Goal: Task Accomplishment & Management: Manage account settings

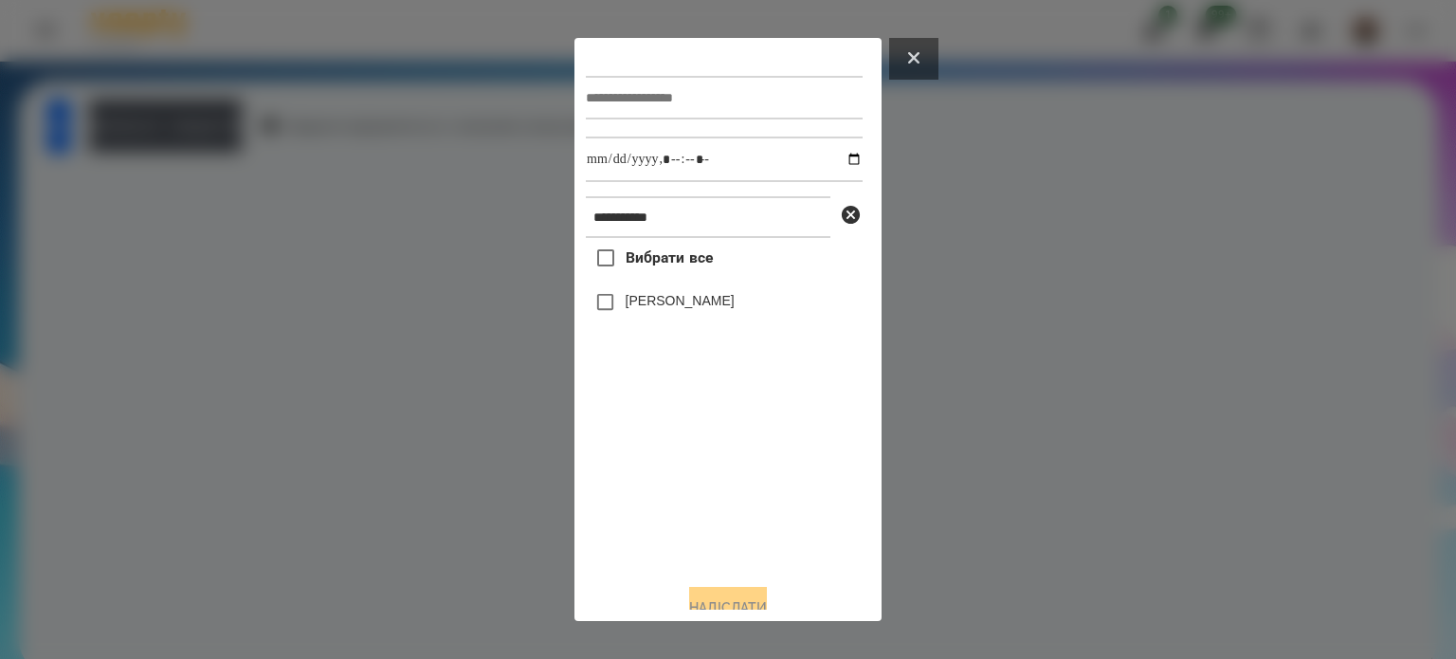
click at [928, 68] on button at bounding box center [913, 59] width 49 height 42
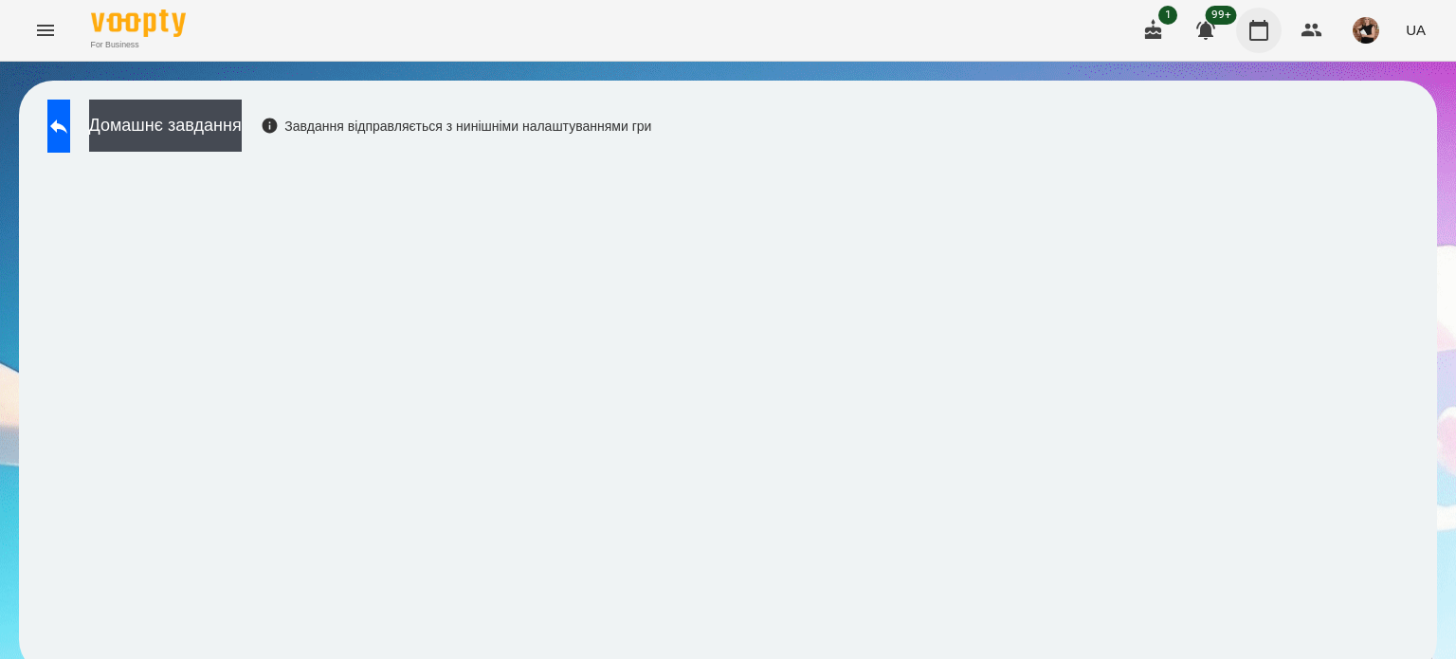
click at [1258, 41] on icon "button" at bounding box center [1259, 30] width 23 height 23
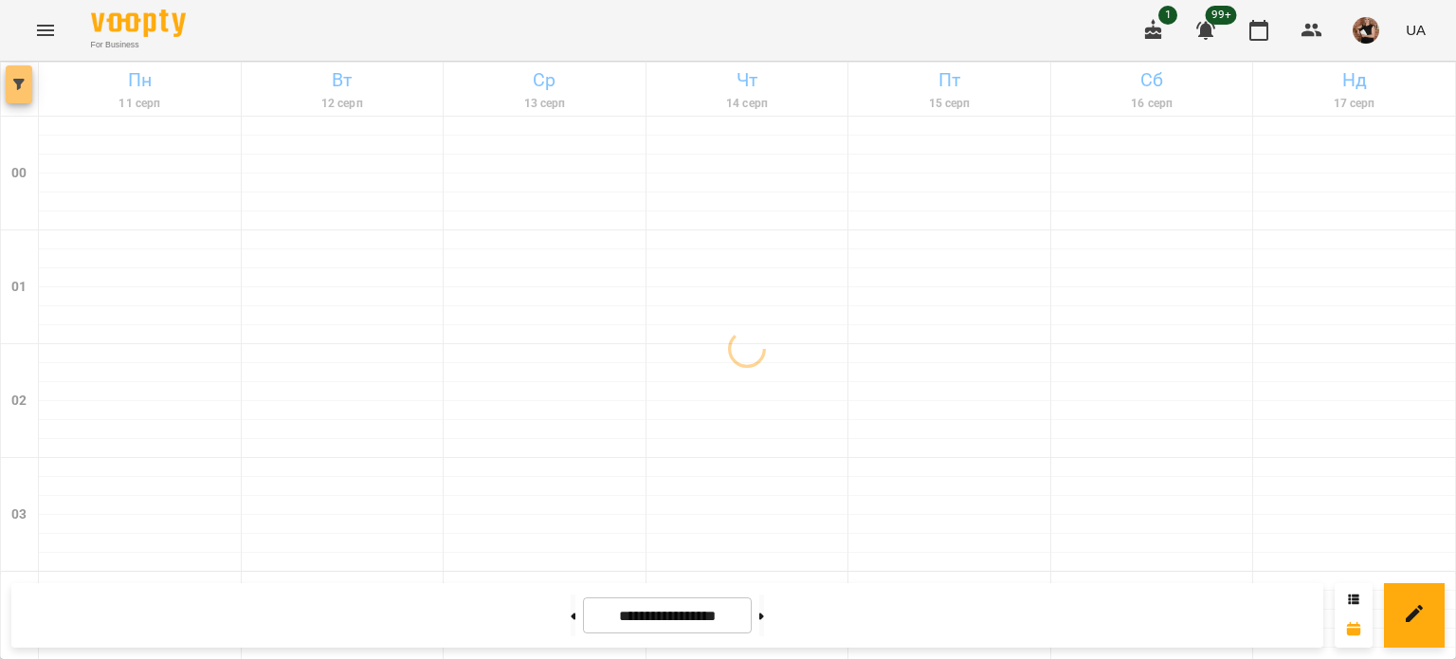
click at [19, 81] on icon "button" at bounding box center [18, 84] width 11 height 11
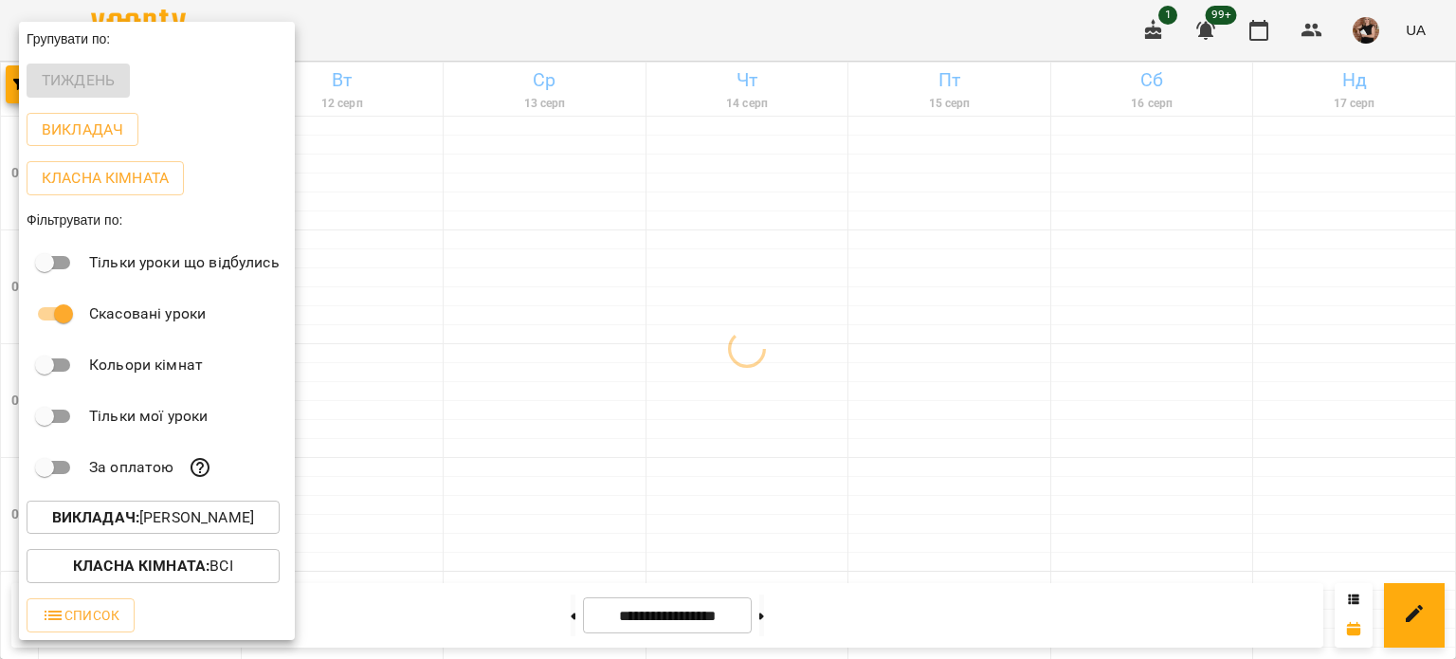
click at [129, 515] on b "Викладач :" at bounding box center [95, 517] width 87 height 18
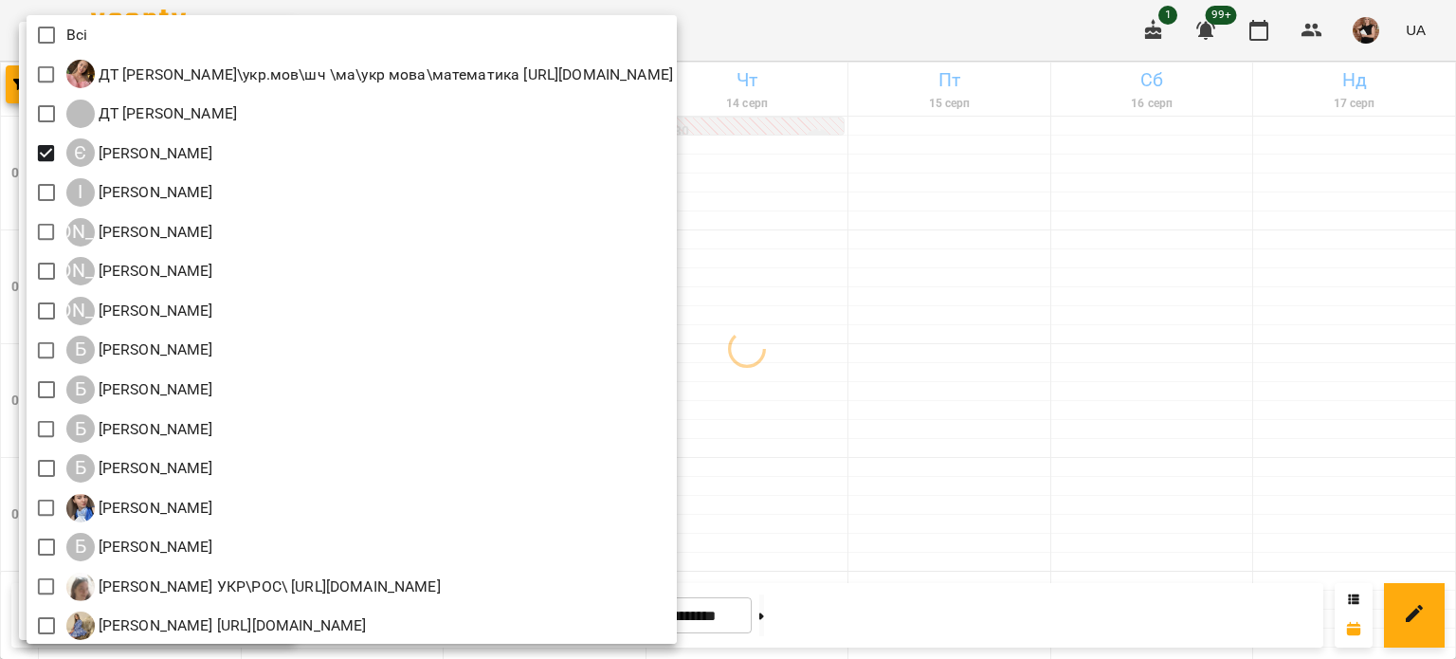
click at [954, 365] on div at bounding box center [728, 329] width 1456 height 659
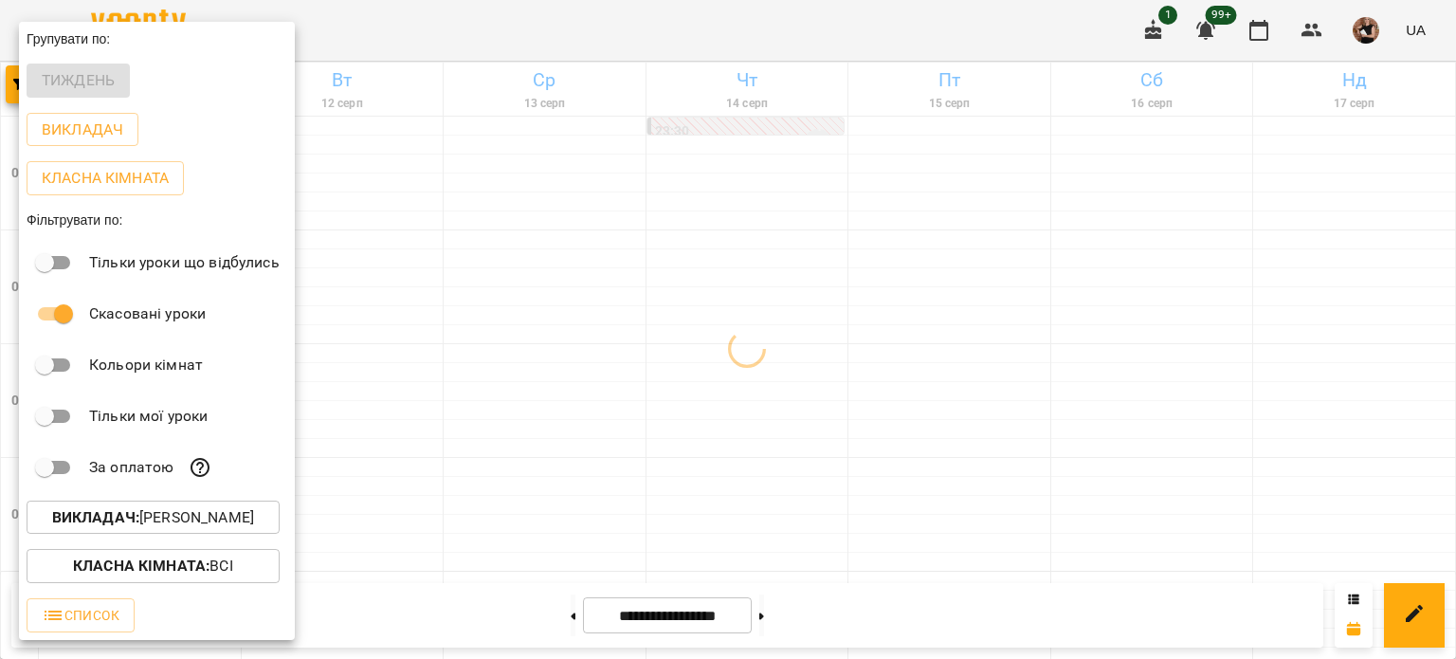
click at [954, 365] on div "Всі ДТ Бойко Юлія\укр.мов\шч \ма\укр мова\математика https://us06web.zoom.us/j/…" at bounding box center [728, 329] width 1456 height 659
click at [954, 365] on div at bounding box center [728, 329] width 1456 height 659
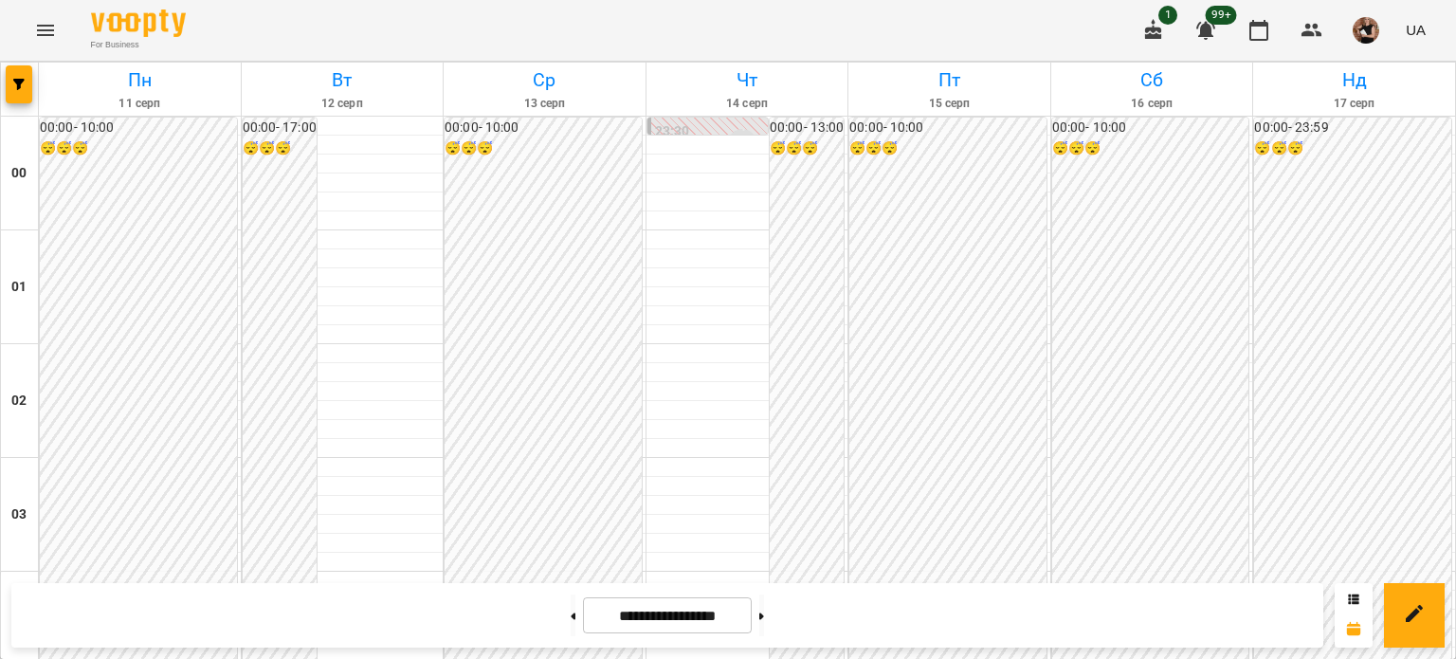
scroll to position [1327, 0]
click at [571, 620] on button at bounding box center [573, 616] width 5 height 42
type input "**********"
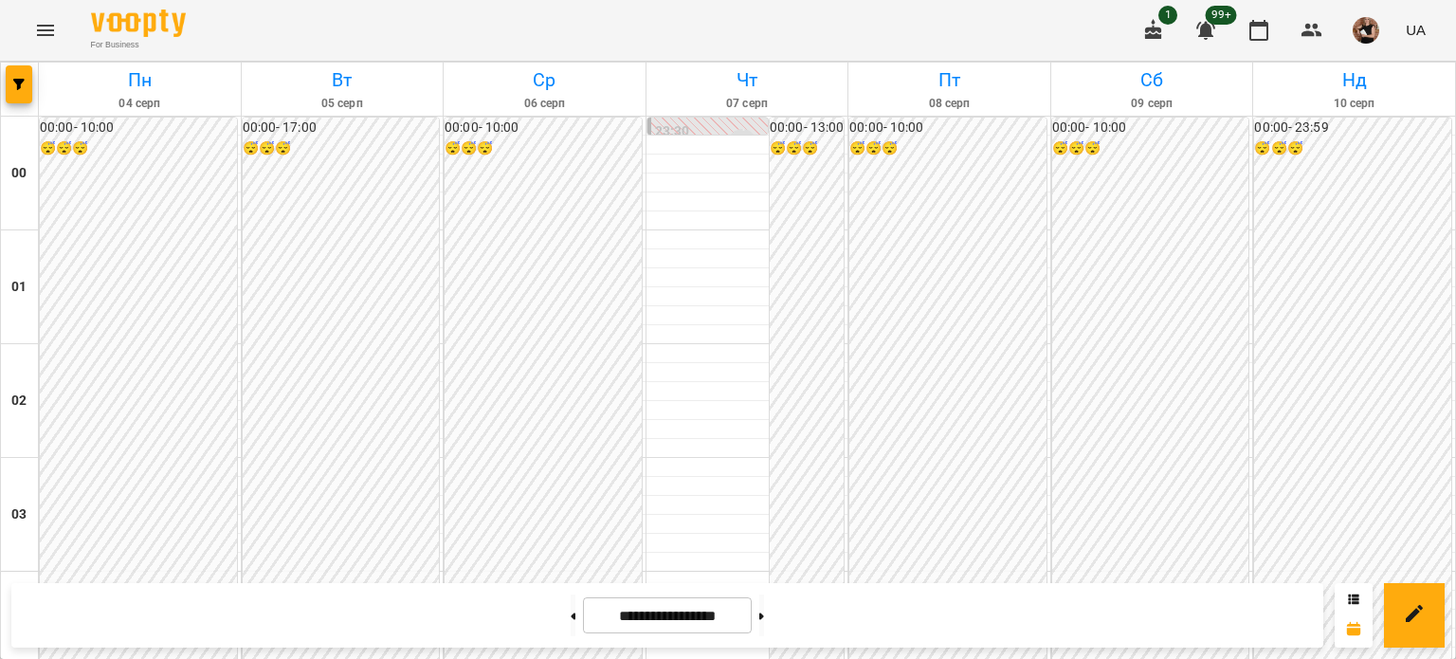
scroll to position [1707, 0]
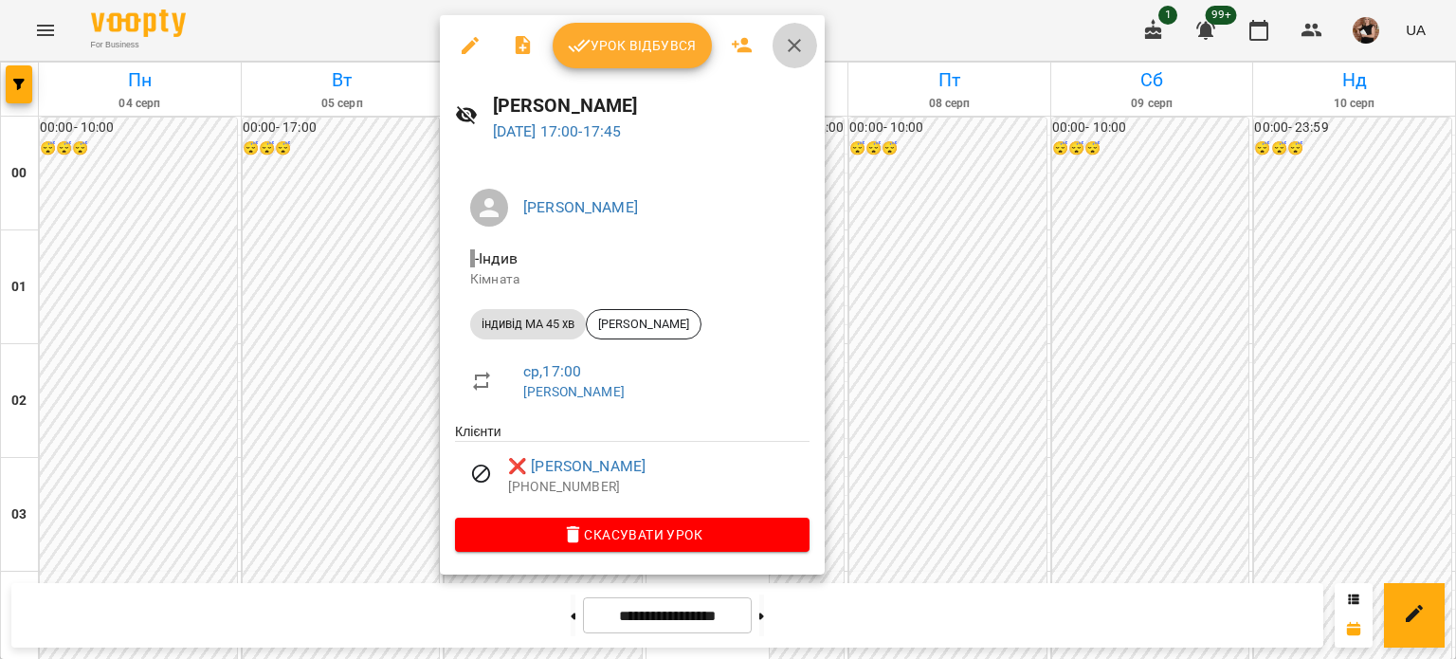
click at [783, 40] on icon "button" at bounding box center [794, 45] width 23 height 23
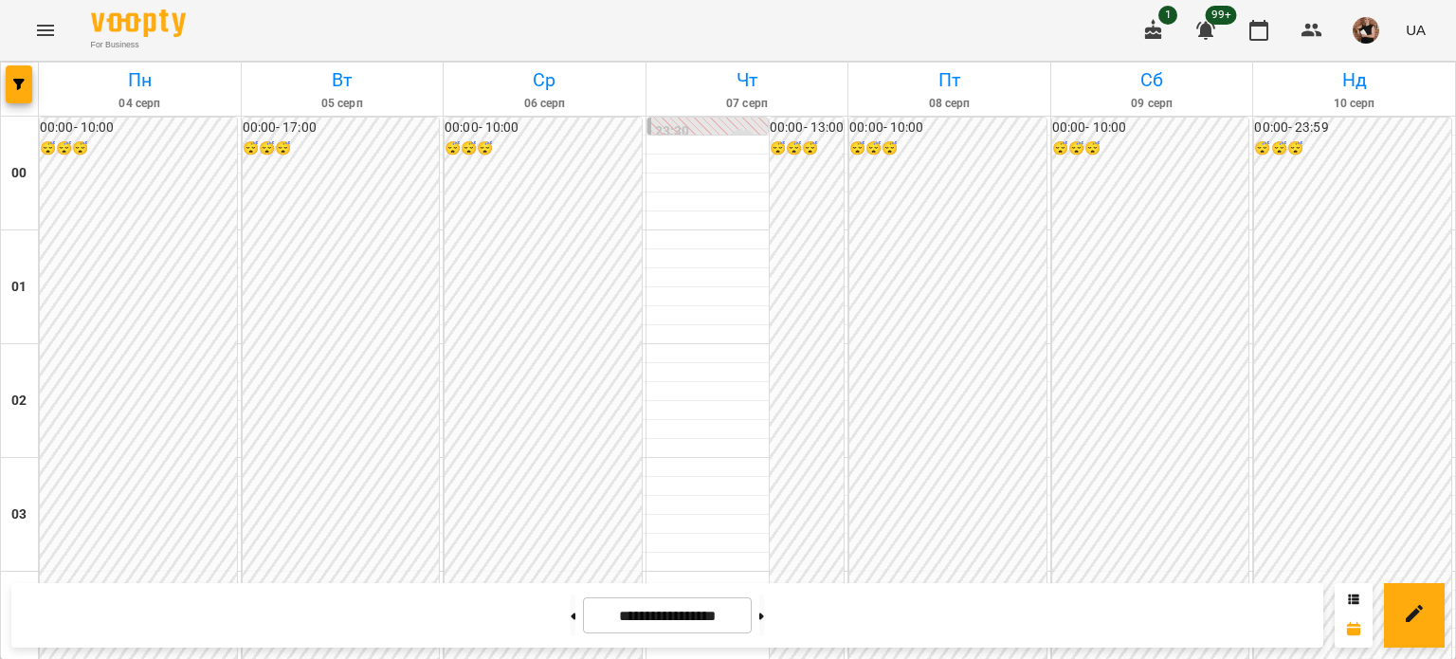
scroll to position [2086, 0]
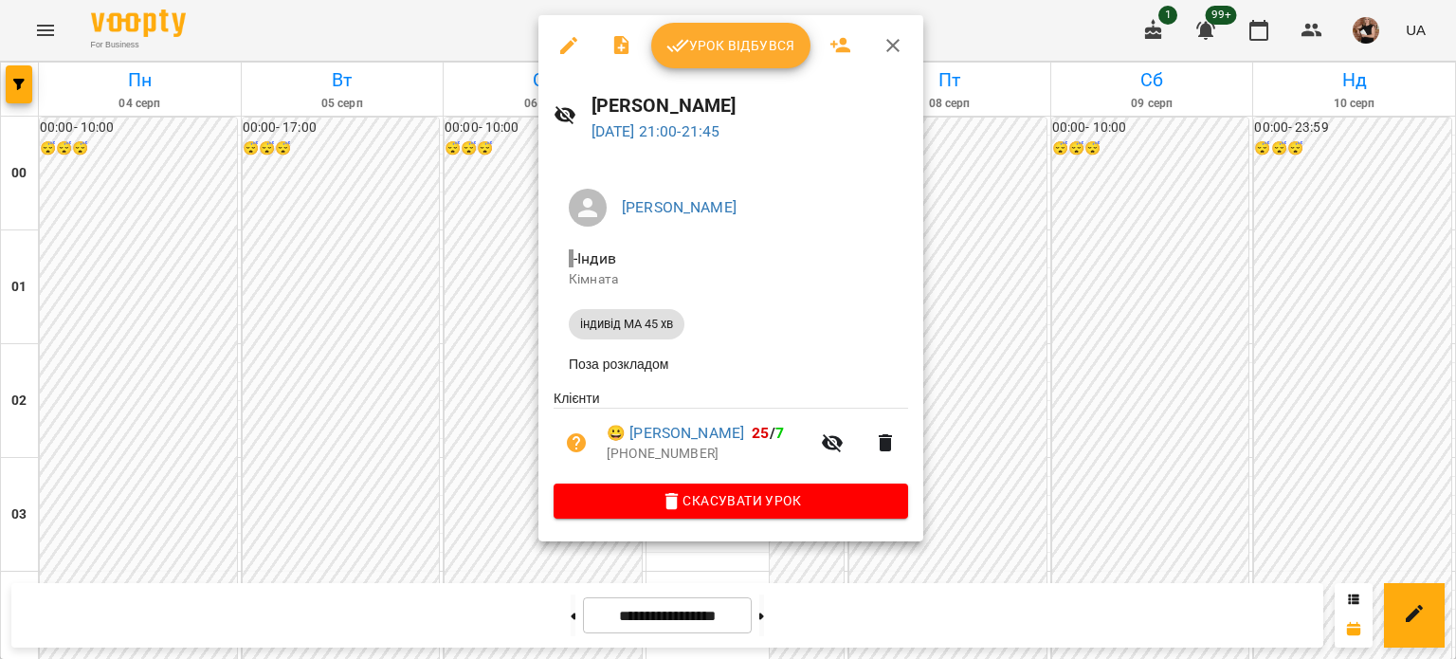
click at [568, 49] on icon "button" at bounding box center [569, 45] width 23 height 23
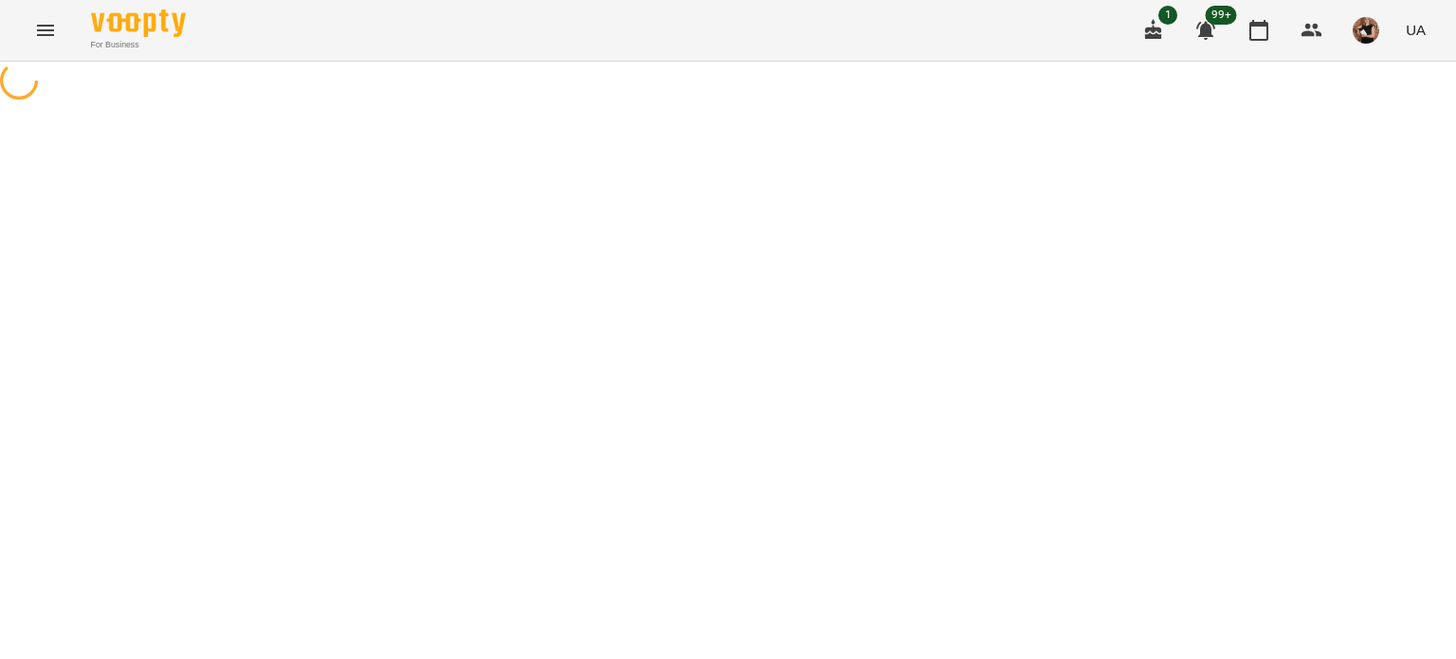
select select "**********"
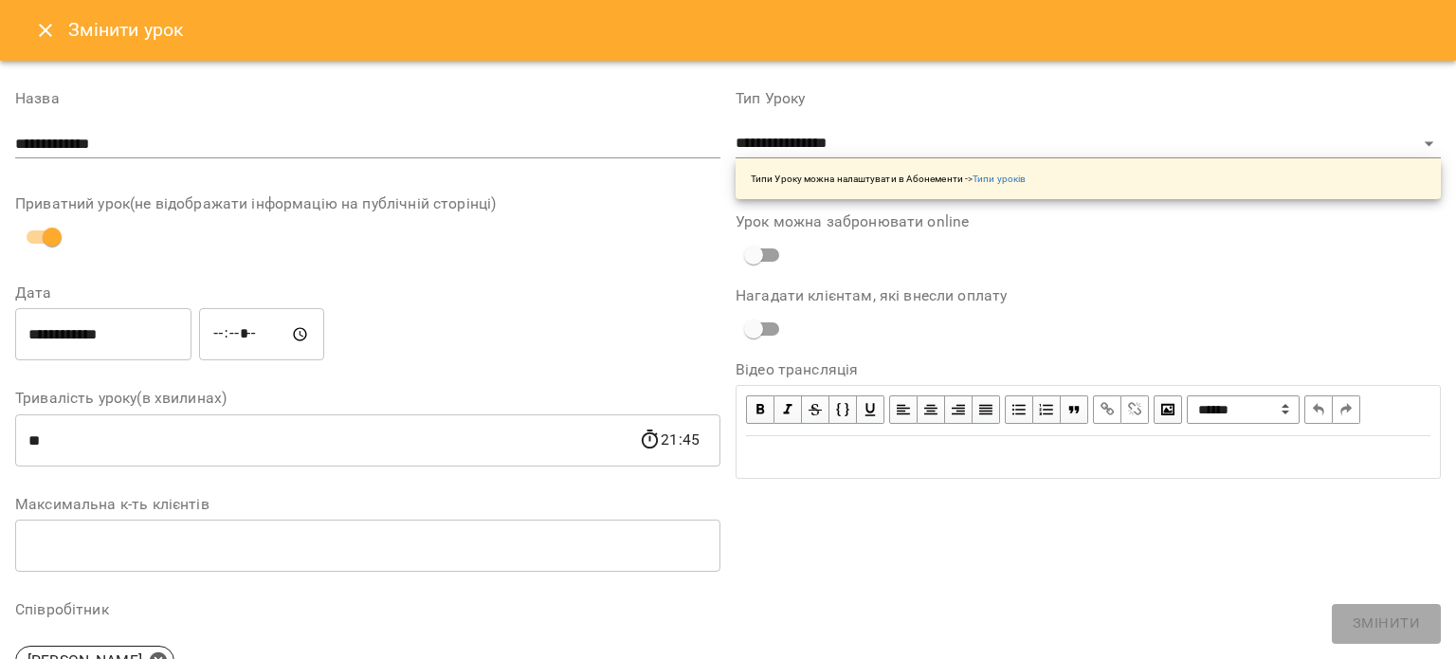
click at [37, 28] on icon "Close" at bounding box center [45, 30] width 23 height 23
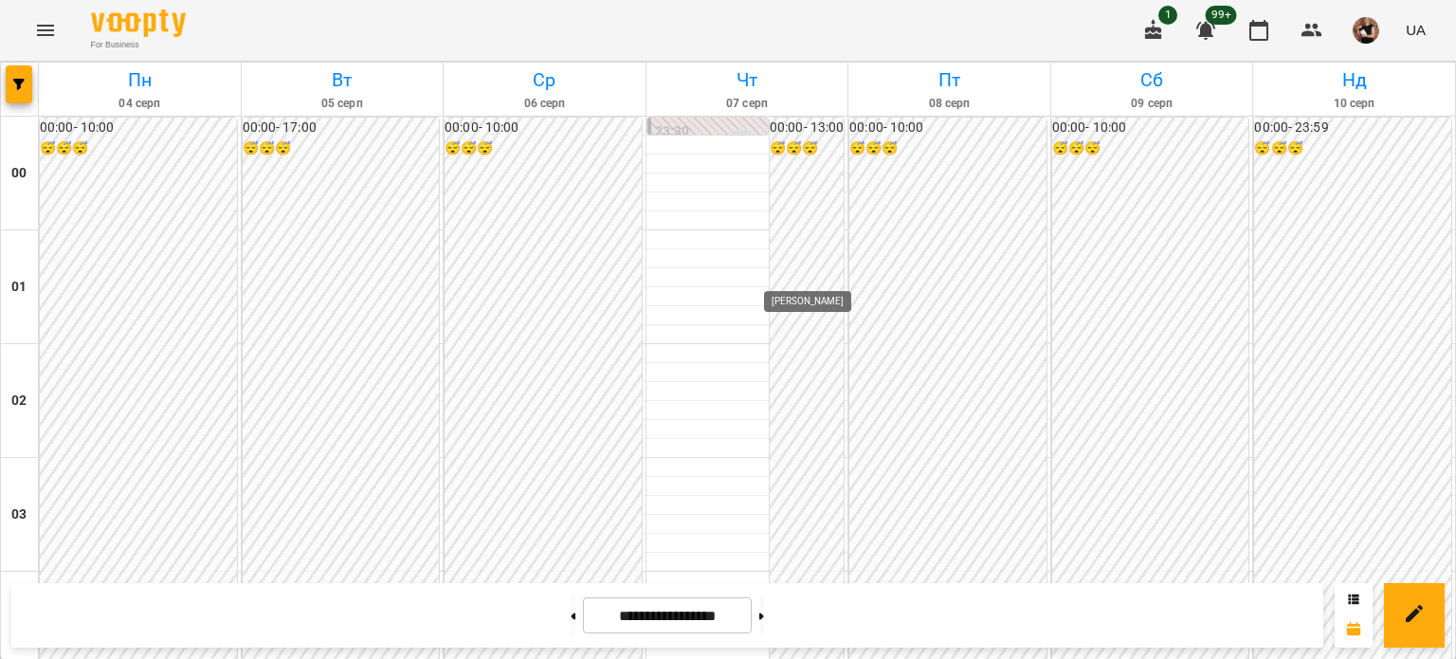
scroll to position [1802, 0]
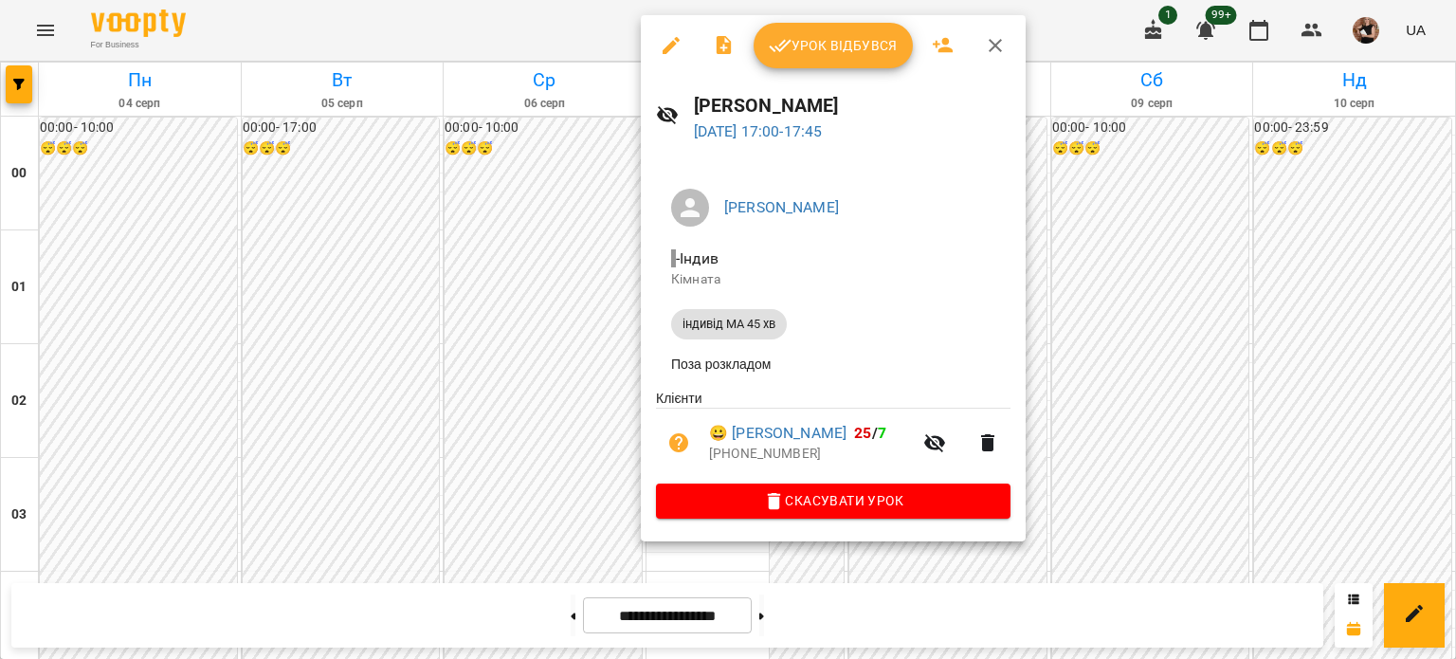
click at [669, 56] on button "button" at bounding box center [672, 46] width 46 height 46
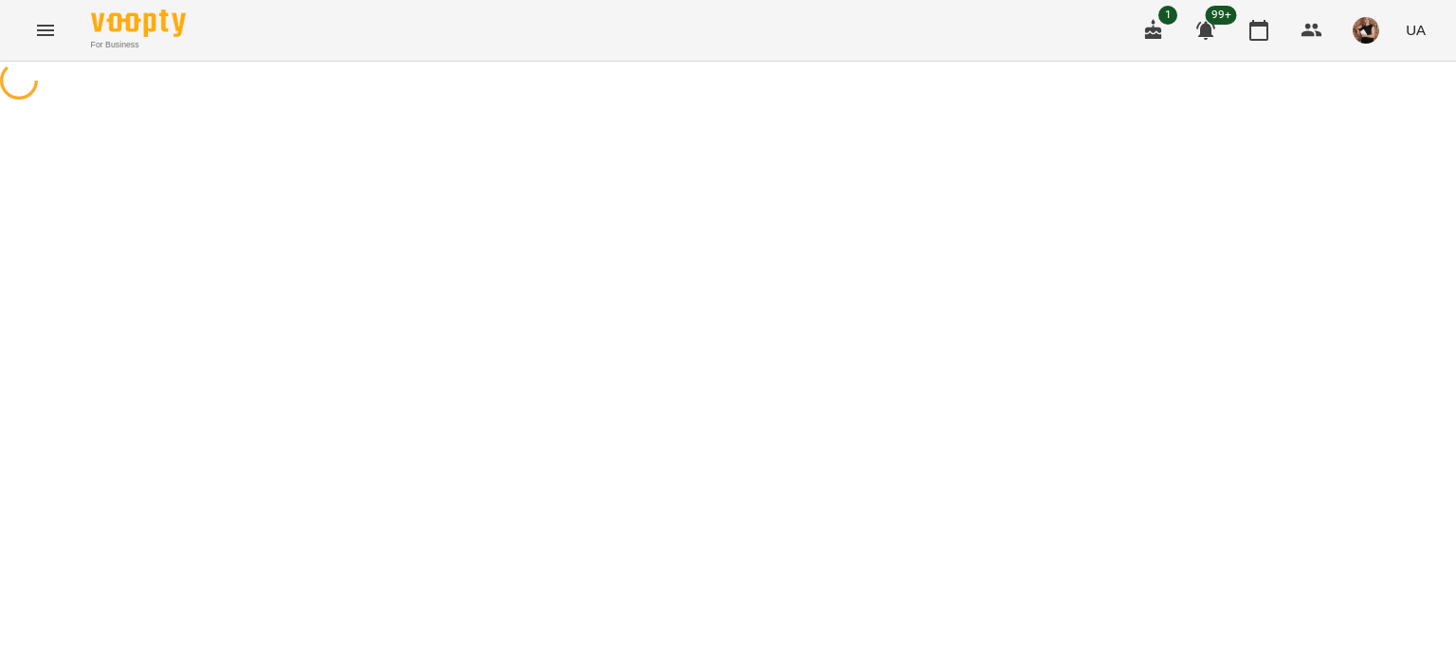
select select "**********"
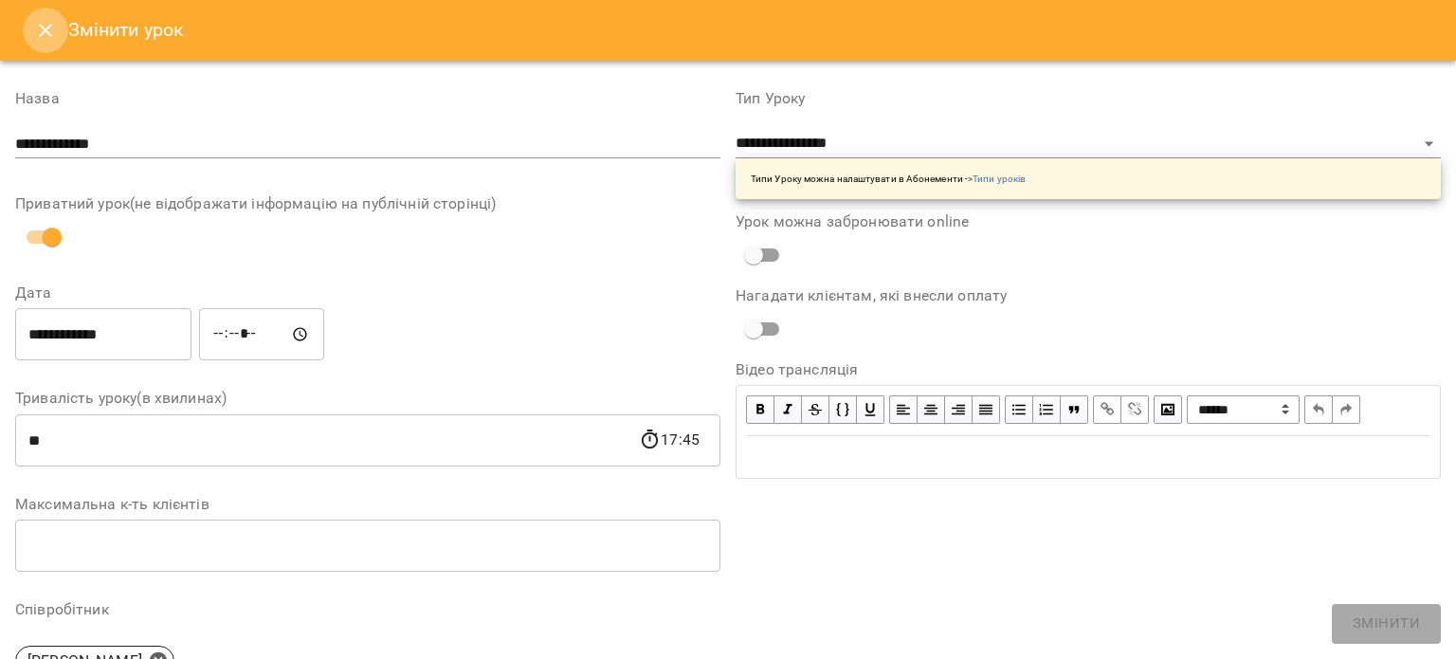
click at [57, 30] on button "Close" at bounding box center [46, 31] width 46 height 46
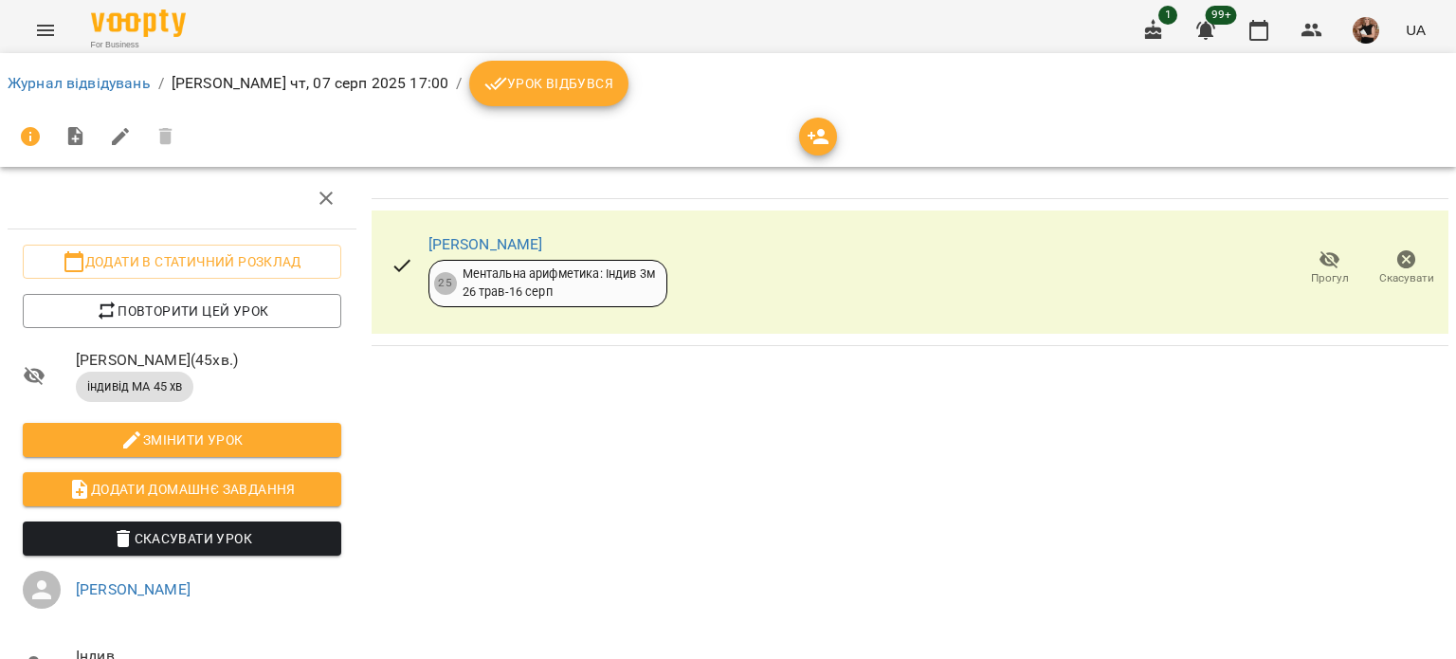
drag, startPoint x: 58, startPoint y: 26, endPoint x: 892, endPoint y: 23, distance: 834.4
click at [892, 23] on div "For Business 1 99+ UA" at bounding box center [728, 30] width 1456 height 61
click at [573, 91] on span "Урок відбувся" at bounding box center [549, 83] width 129 height 23
